Goal: Transaction & Acquisition: Purchase product/service

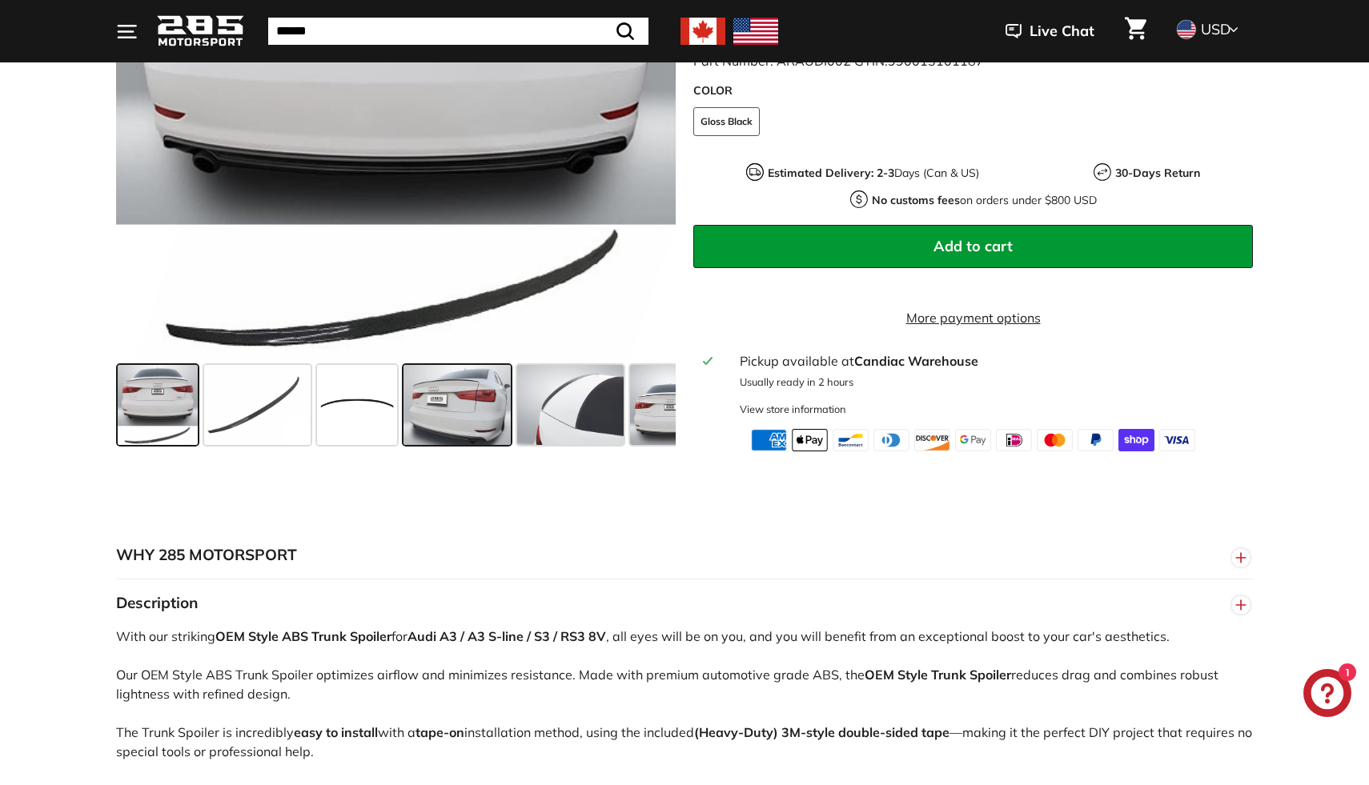
scroll to position [475, 0]
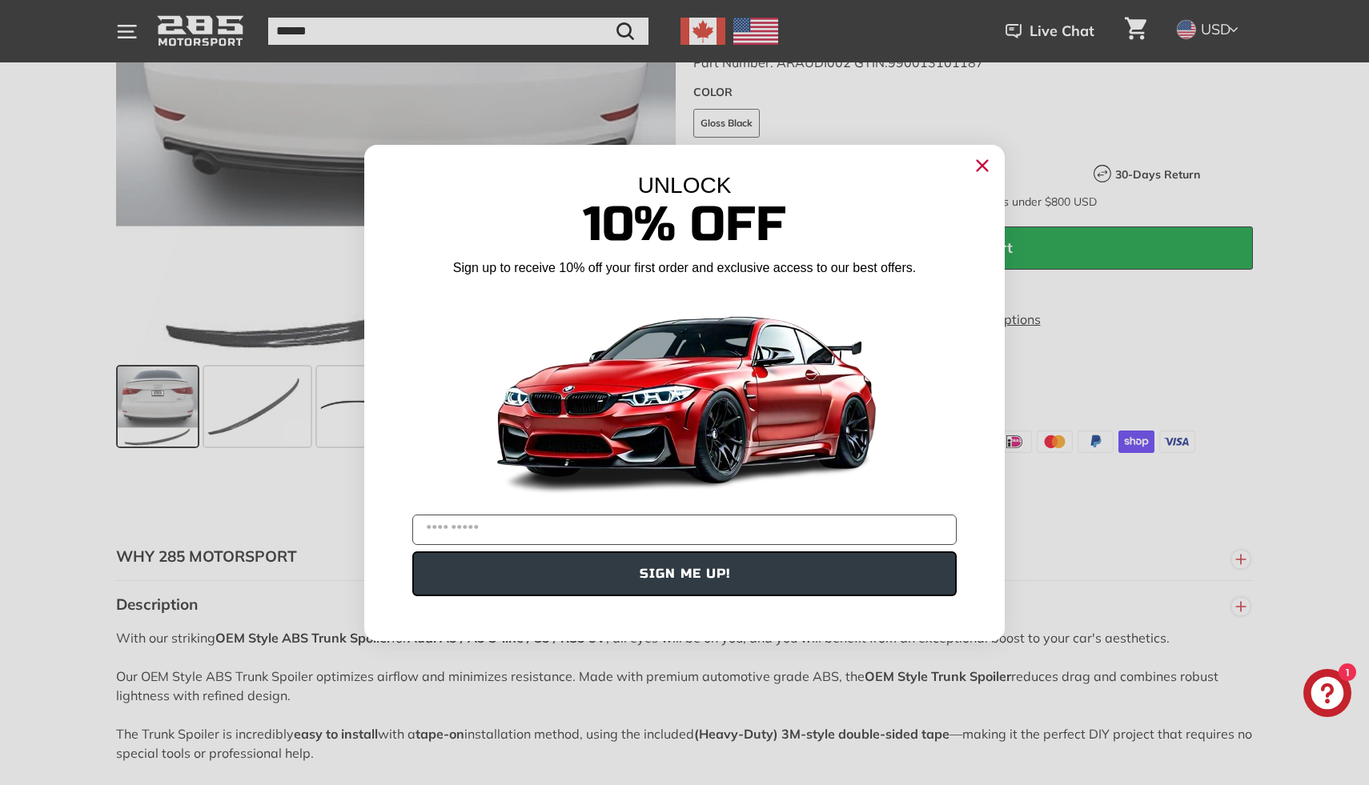
click at [977, 167] on circle "Close dialog" at bounding box center [982, 165] width 24 height 24
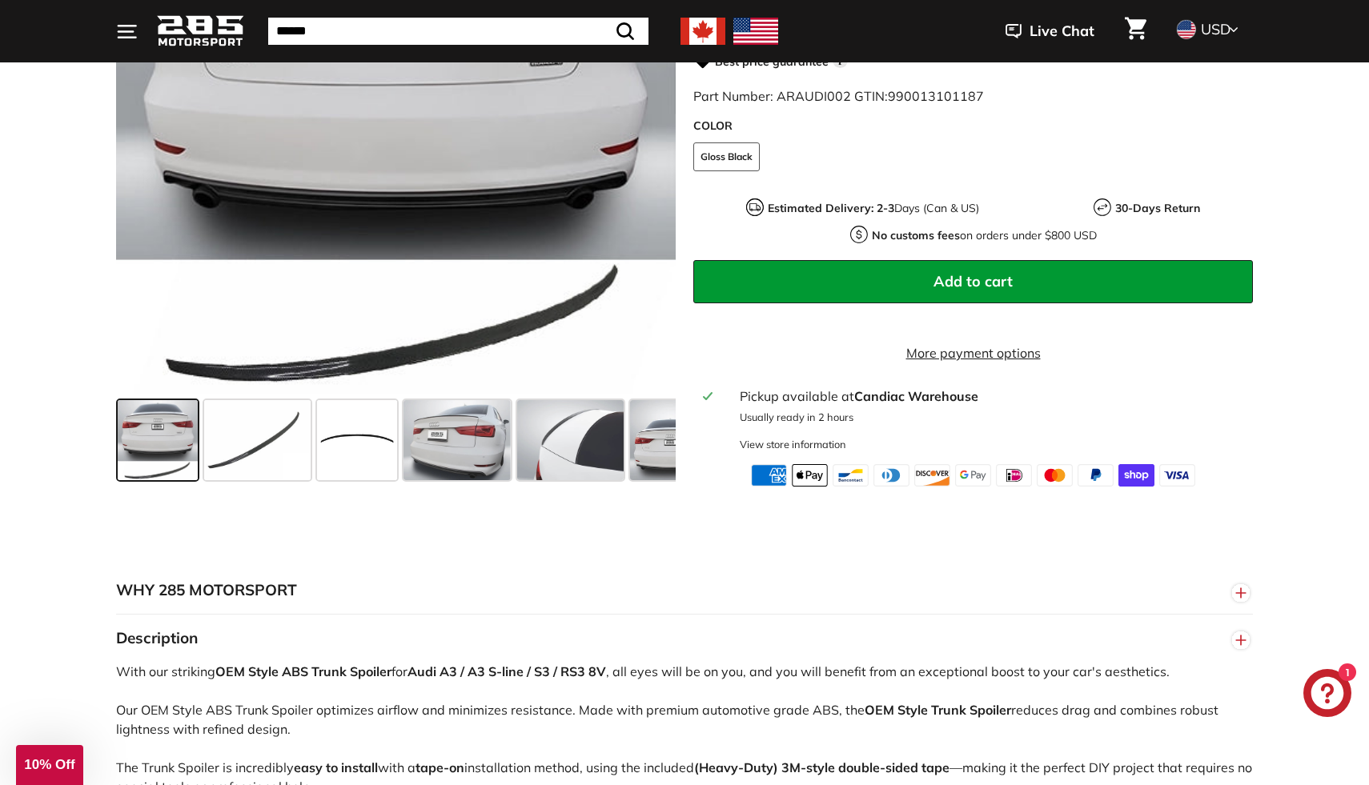
scroll to position [223, 0]
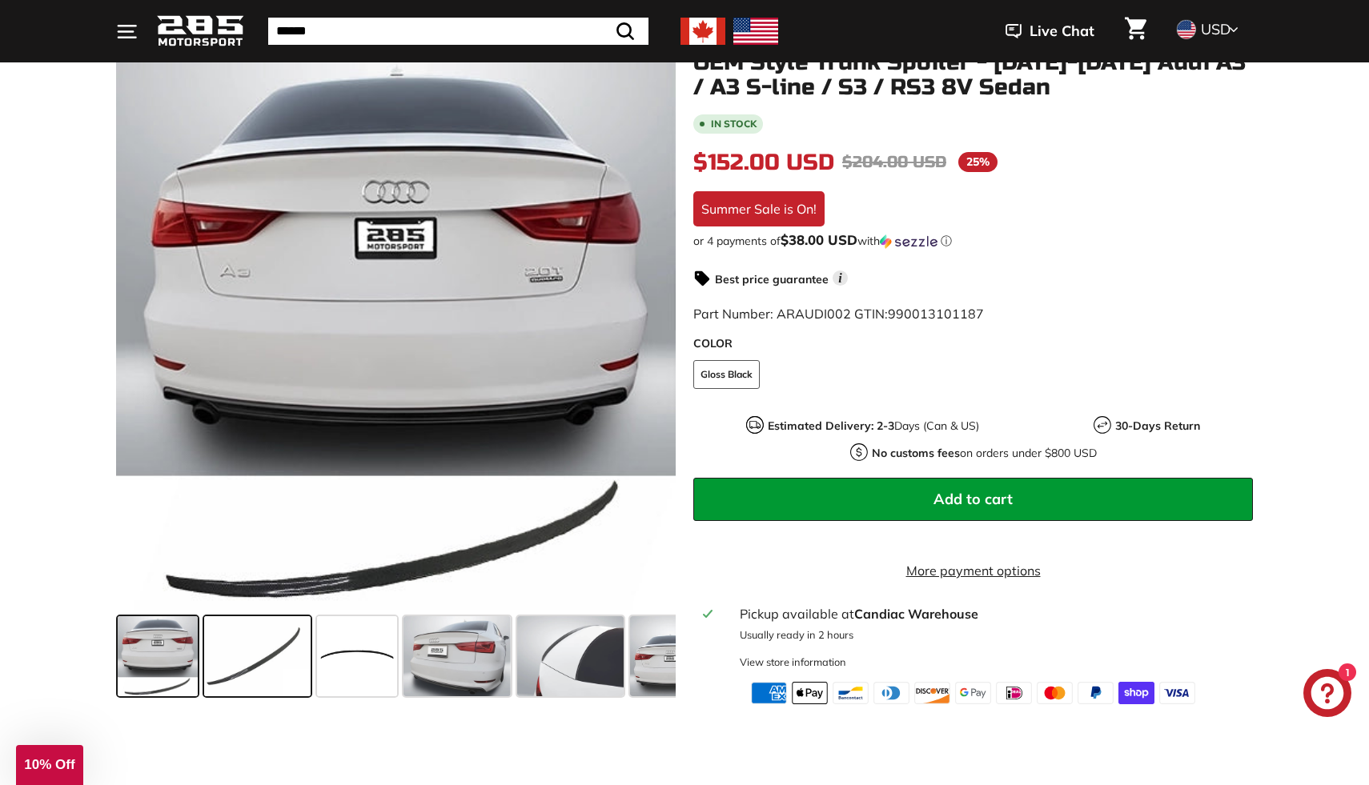
click at [210, 646] on span at bounding box center [257, 656] width 106 height 80
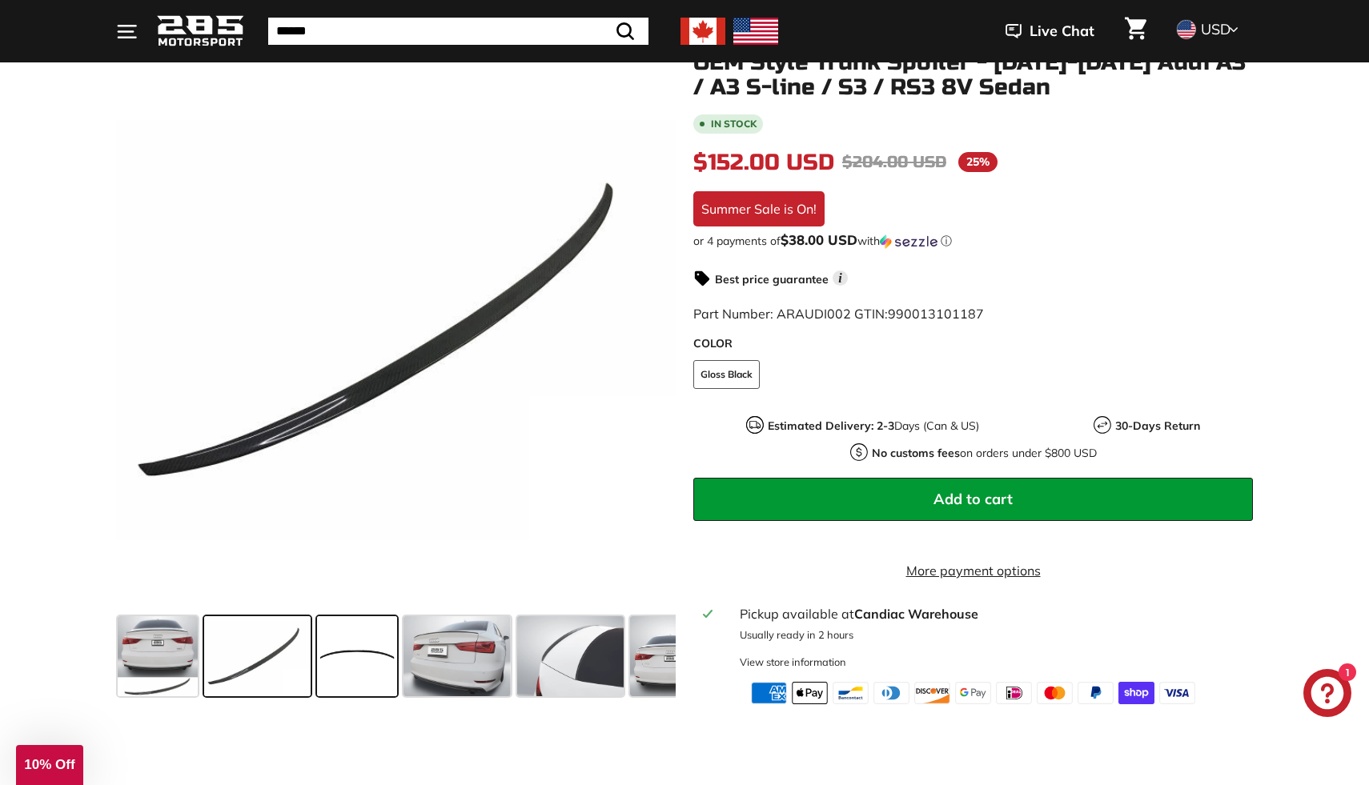
click at [358, 681] on span at bounding box center [357, 656] width 80 height 80
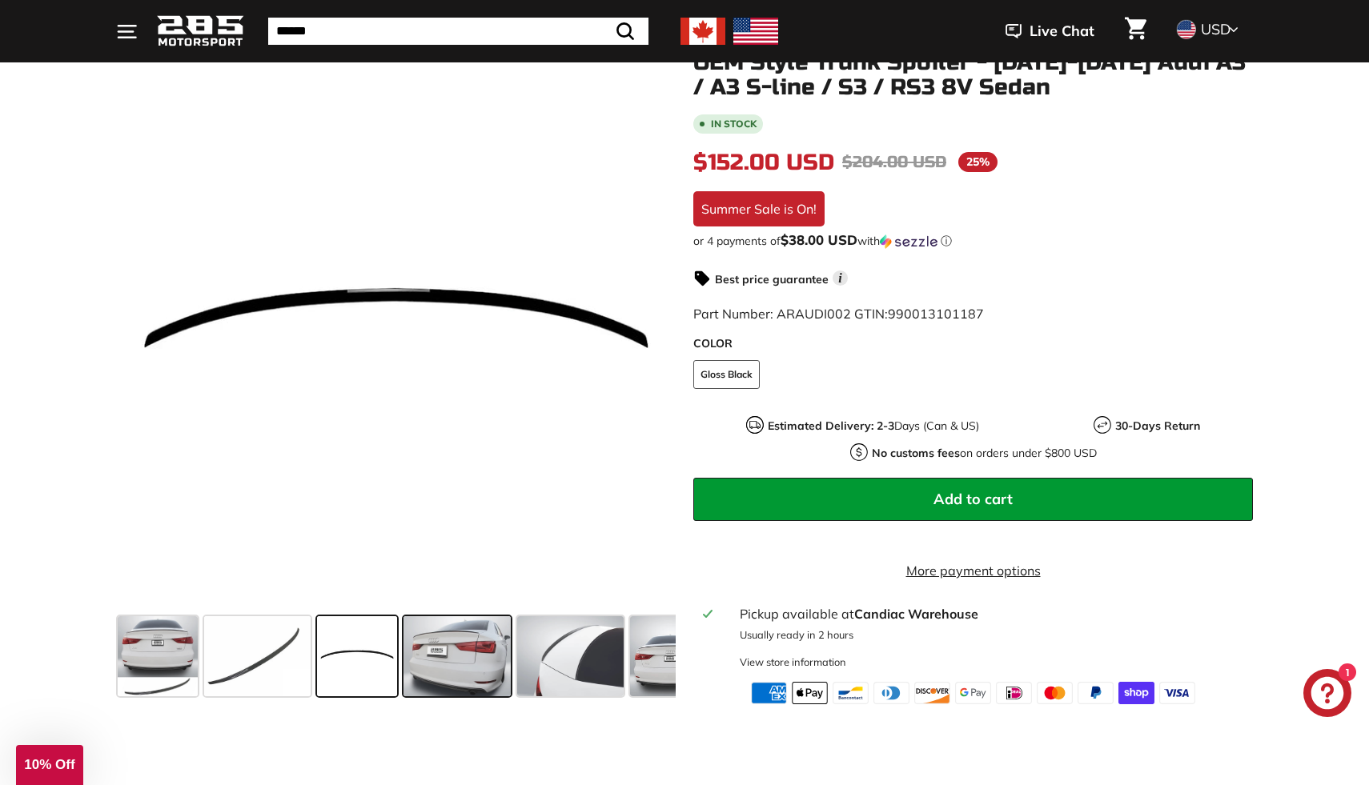
click at [420, 680] on span at bounding box center [456, 656] width 106 height 80
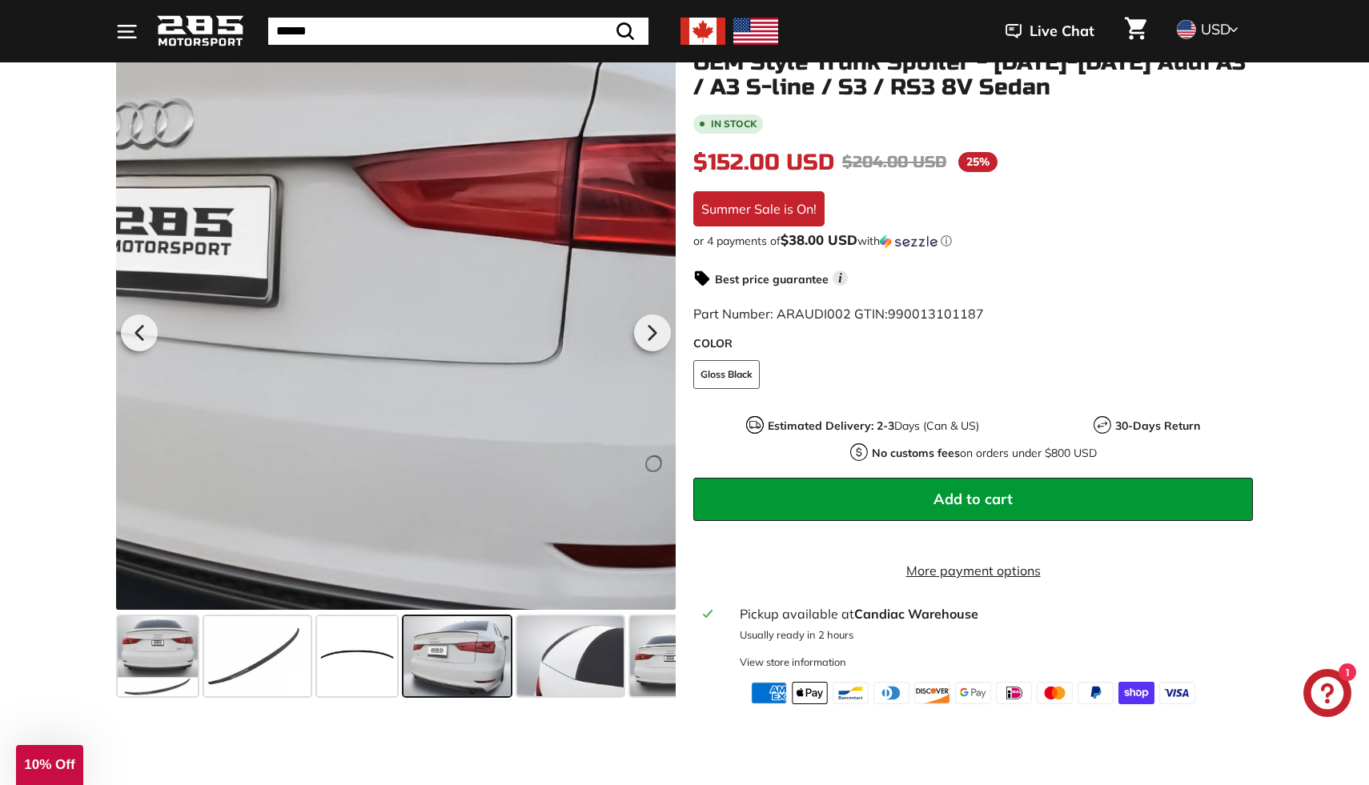
click at [418, 414] on div at bounding box center [396, 330] width 560 height 560
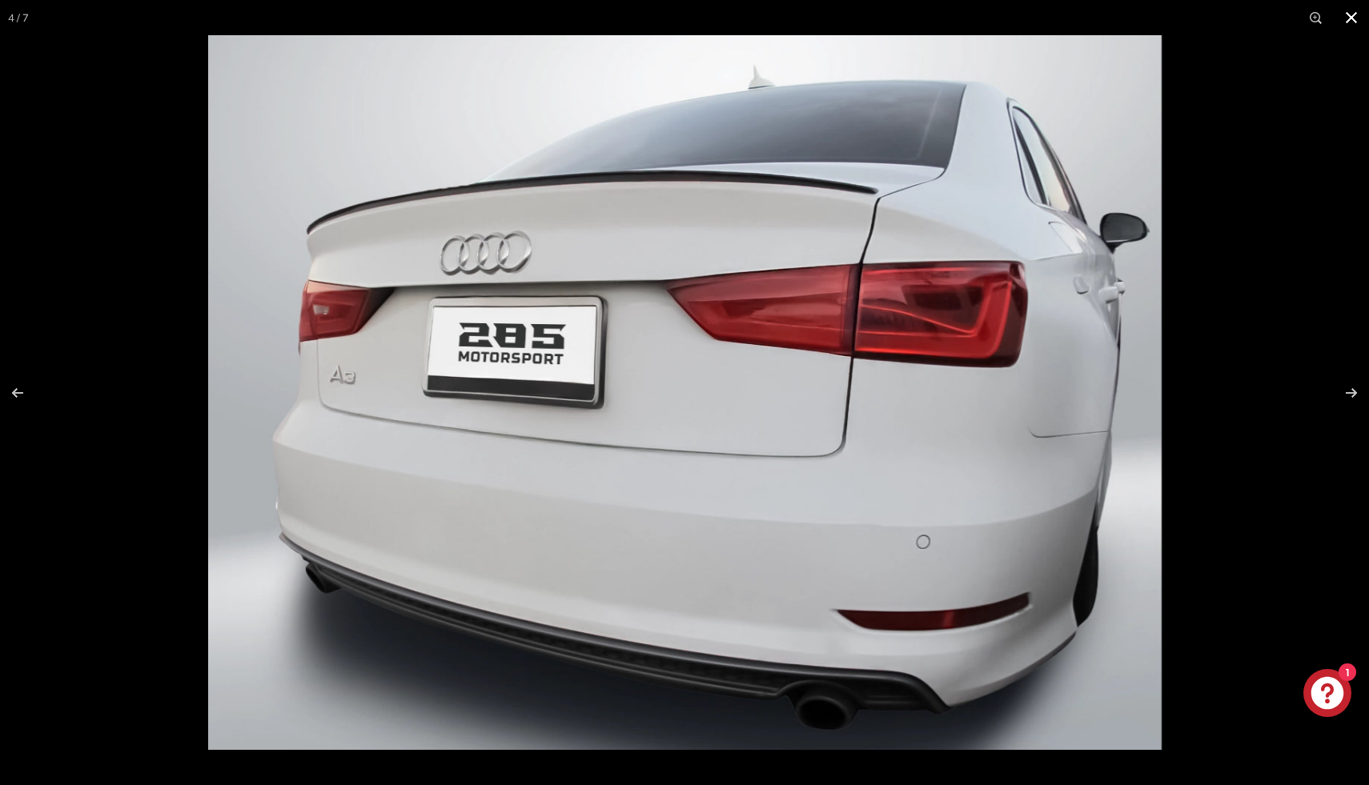
click at [1352, 14] on button at bounding box center [1351, 17] width 35 height 35
